Goal: Communication & Community: Answer question/provide support

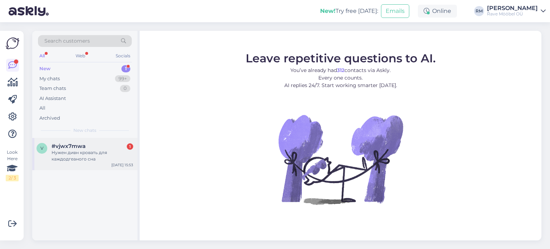
click at [70, 147] on span "#vjwx7mwa" at bounding box center [69, 146] width 34 height 6
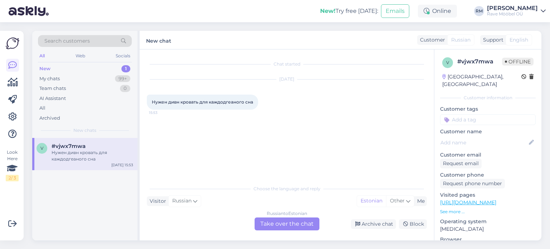
click at [278, 223] on div "Russian to Estonian Take over the chat" at bounding box center [287, 223] width 65 height 13
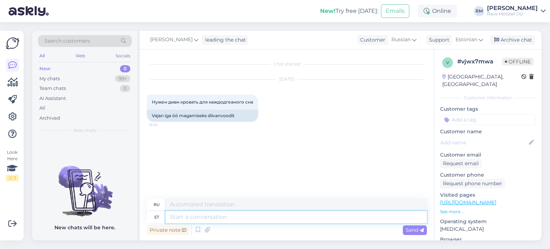
click at [200, 221] on textarea at bounding box center [295, 217] width 261 height 12
type textarea "Tere"
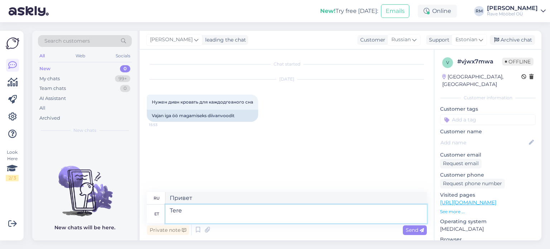
type textarea "Привет"
type textarea "Tere Palun t"
type textarea "Здравствуйте Пожалуйста"
type textarea "Tere Palun tulemkauplusesse"
type textarea "Здравствуйте Пожалуйста, перейдите в магазин результатов."
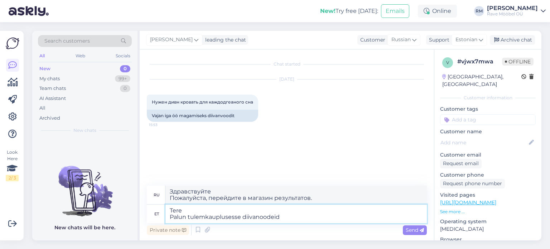
type textarea "Tere Palun tulemkauplusesse diivanoodeid"
type textarea "Здравствуйте Пожалуйста, пришлите мне несколько заметок о диве для магазина рез…"
type textarea "Tere Palun tulemkauplusesse diivanoodeid proovima."
type textarea "Здравствуйте Приходите, пожалуйста, в магазин, чтобы примерить диванные заметки."
type textarea "Tere Palun tulemkauplusesse diivanoodeid proovima. [PERSON_NAME]"
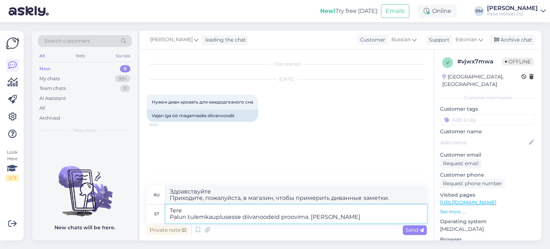
type textarea "Здравствуйте Пожалуйста, приходите в магазин, чтобы попробовать Diva Notes. Без"
type textarea "Tere Palun tulemkauplusesse diivanoodeid proovima. [PERSON_NAME] proovimata ei"
type textarea "Здравствуйте Пожалуйста, попробуйте Diva Notes в магазине результатов. Не пытая…"
type textarea "Tere Palun tulemkauplusesse diivanoodeid proovima. [PERSON_NAME] proovimata ei s"
type textarea "Здравствуйте Приходите в магазин, чтобы попробовать Diva Notes. Не попробовав, …"
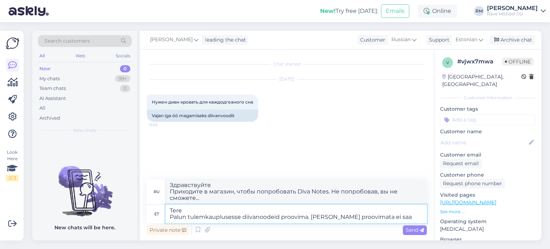
type textarea "Tere Palun tulemkauplusesse diivanoodeid proovima. [PERSON_NAME] proovimata ei …"
type textarea "Здравствуйте Приходите в магазин, чтобы попробовать Diva Notes. Не попробовав, …"
type textarea "Tere Palun tulemkauplusesse diivanoodeid proovima. [PERSON_NAME] proovimata ei …"
type textarea "Здравствуйте Приходите в магазин, чтобы примерить диванные ноты. Невозможно выб…"
type textarea "Tere Palun tulemkauplusesse diivanoodeid proovima. [PERSON_NAME] proovimata ei …"
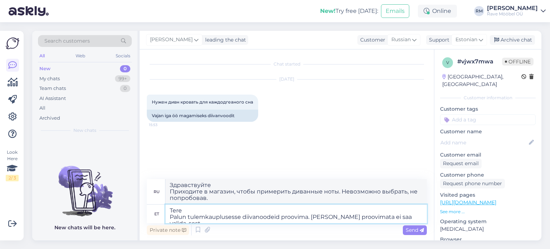
type textarea "Здравствуйте Приходите в магазин, чтобы попробовать Diva Notes. Вы не сможете с…"
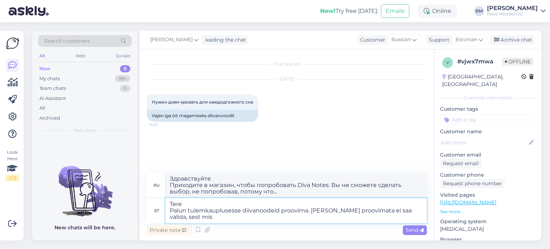
type textarea "Tere Palun tulemkauplusesse diivanoodeid proovima. [PERSON_NAME] proovimata ei …"
type textarea "Здравствуйте Пожалуйста, зайдите в магазин, чтобы попробовать Diva Notes. Нельз…"
type textarea "Tere Palun tulemkauplusesse diivanoodeid proovima. [PERSON_NAME] proovimata ei …"
type textarea "Здравствуйте Приходите в магазин, чтобы попробовать Diva Notes. Невозможно выбр…"
type textarea "Tere Palun tulemkauplusesse diivanoodeid proovima. [PERSON_NAME] proovimata ei …"
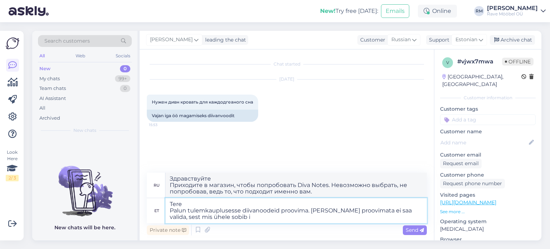
type textarea "Здравствуйте Приходите в магазин, чтобы попробовать Diva Notes. Невозможно выбр…"
type textarea "Tere Palun tulemkauplusesse diivanoodeid proovima. [PERSON_NAME] proovimata ei …"
type textarea "Здравствуйте Приходите в магазин, чтобы попробовать Diva Notes. Невозможно выбр…"
type textarea "Tere Palun tulemkauplusesse diivanoodeid proovima. [PERSON_NAME] proovimata ei …"
type textarea "Здравствуйте Заходите в магазин, чтобы попробовать Diva Notes. Невозможно выбра…"
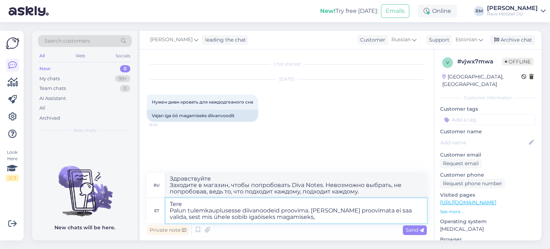
type textarea "Tere Palun tulemkauplusesse diivanoodeid proovima. [PERSON_NAME] proovimata ei …"
type textarea "Здравствуйте Приходите в магазин, чтобы примерить диванные заметки. Невозможно …"
type textarea "Tere Palun tulemkauplusesse diivanoodeid proovima. [PERSON_NAME] proovimata ei …"
type textarea "Здравствуйте Приходите, пожалуйста, в магазин, чтобы примерить диванные заметки…"
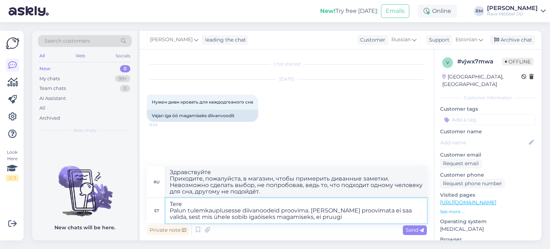
type textarea "Tere Palun tulemkauplusesse diivanoodeid proovima. [PERSON_NAME] proovimata ei …"
type textarea "Здравствуйте Приходите, пожалуйста, в магазин, чтобы примерить диванные заметки…"
type textarea "Tere Palun tulemkauplusesse diivanoodeid proovima. [PERSON_NAME] proovimata ei …"
type textarea "Здравствуйте Приходите в магазин, чтобы примерить диванные заметки. Невозможно …"
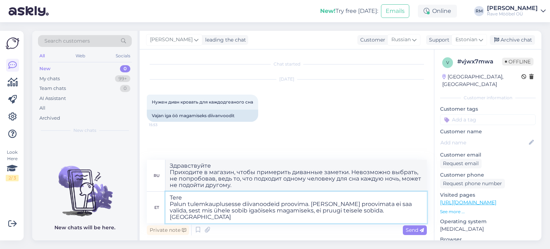
type textarea "Tere Palun tulemkauplusesse diivanoodeid proovima. [PERSON_NAME] proovimata ei …"
type textarea "Здравствуйте Приходите в магазин, чтобы примерить диванные заметки. Невозможно …"
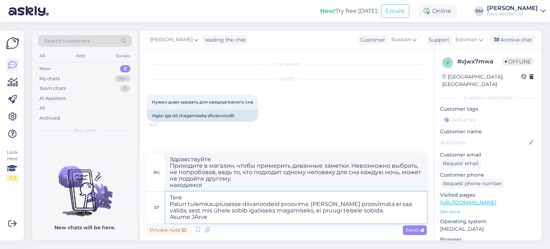
type textarea "Tere Palun tulemkauplusesse diivanoodeid proovima. [PERSON_NAME] proovimata ei …"
type textarea "Здравствуйте Приходите в магазин, чтобы примерить диванные заметки. Невозможно …"
type textarea "Tere Palun tulemkauplusesse diivanoodeid proovima. [PERSON_NAME] proovimata ei …"
type textarea "Здравствуйте Приходите в магазин, чтобы примерить диванные заметки. Невозможно …"
click at [204, 205] on textarea "Tere Palun tulemkauplusesse diivanoodeid proovima. [PERSON_NAME] proovimata ei …" at bounding box center [295, 208] width 261 height 32
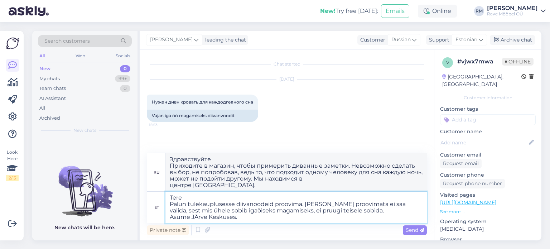
type textarea "Tere Palun tule kauplusesse diivanoodeid proovima. [PERSON_NAME] proovimata ei …"
type textarea "Здравствуйте Приходите в магазин, чтобы примерить диванные заметки. Невозможно …"
click at [197, 218] on textarea "Tere Palun tule kauplusesse diivanoodeid proovima. [PERSON_NAME] proovimata ei …" at bounding box center [295, 208] width 261 height 32
type textarea "Tere Palun tule kauplusesse diivanoodeid proovima. [PERSON_NAME] proovimata ei …"
type textarea "Здравствуйте Приходите в магазин, чтобы примерить диванные заметки. Невозможно …"
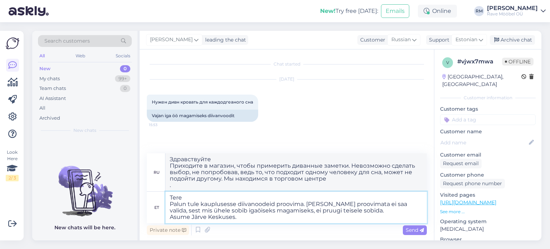
type textarea "Tere Palun tule kauplusesse diivanoodeid proovima. [PERSON_NAME] proovimata ei …"
click at [415, 230] on span "Send" at bounding box center [415, 230] width 18 height 6
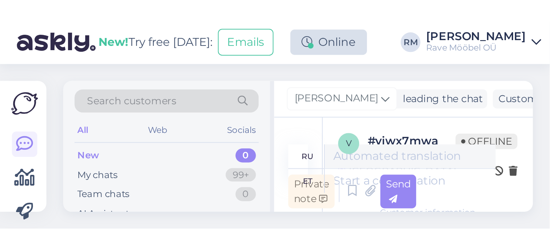
scroll to position [38, 0]
